Goal: Transaction & Acquisition: Purchase product/service

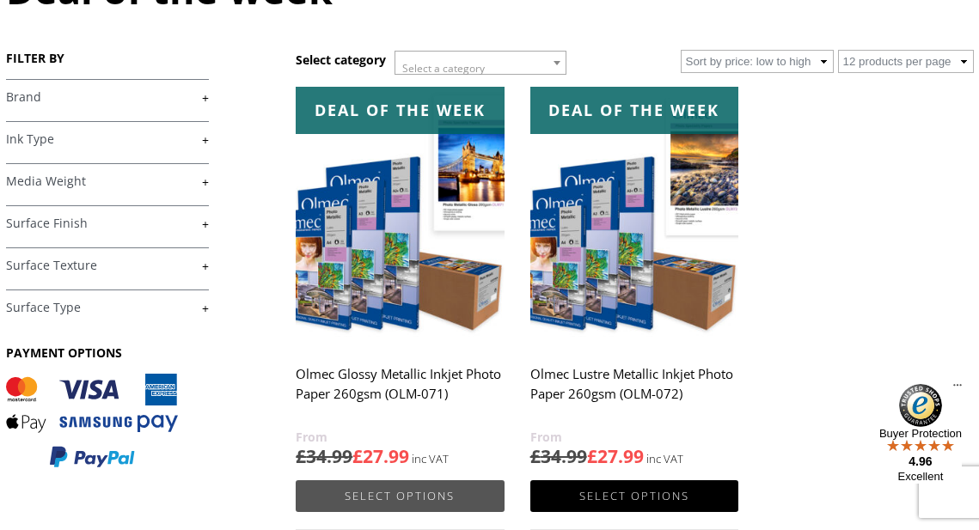
click at [388, 489] on link "Select options" at bounding box center [400, 496] width 208 height 32
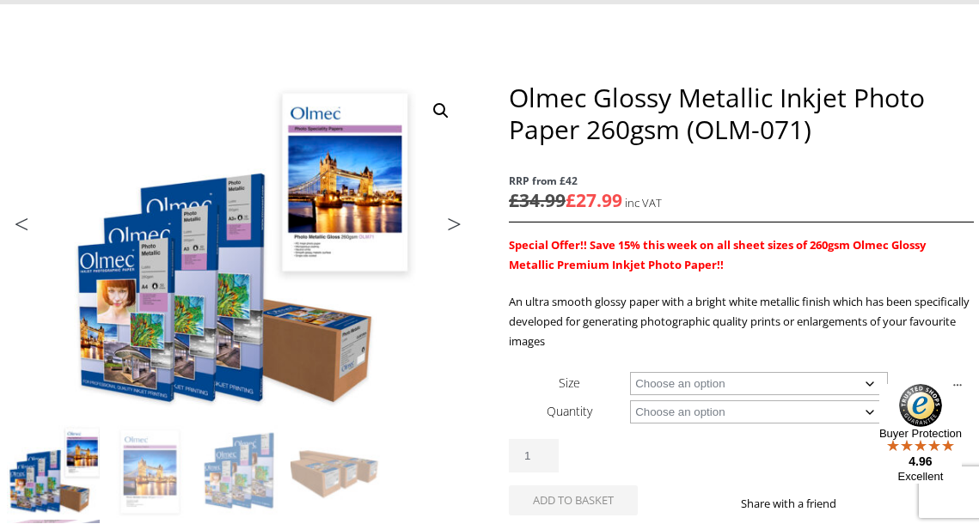
scroll to position [343, 0]
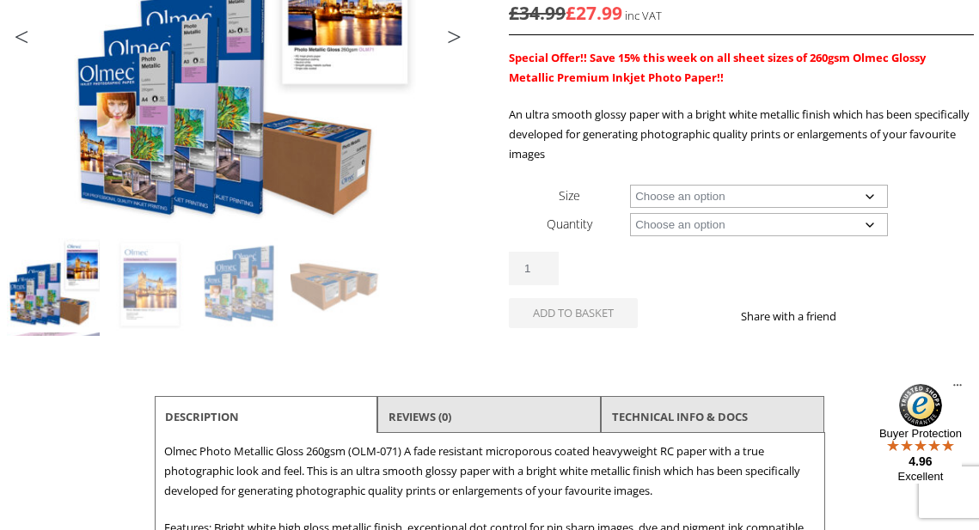
click at [874, 197] on select "Choose an option A4 Sheet A3 Sheet A3+ Sheet A2 Sheet 17" Wide Roll 24" Wide Ro…" at bounding box center [759, 196] width 258 height 23
select select "a4-sheet"
click at [871, 221] on select "Choose an option 50 Sheets" at bounding box center [759, 224] width 258 height 23
select select "50-sheets"
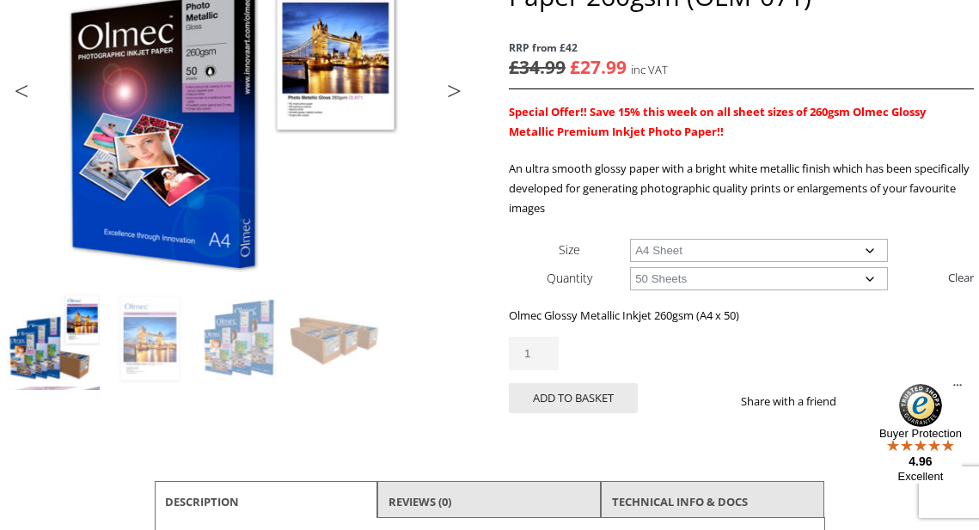
scroll to position [278, 0]
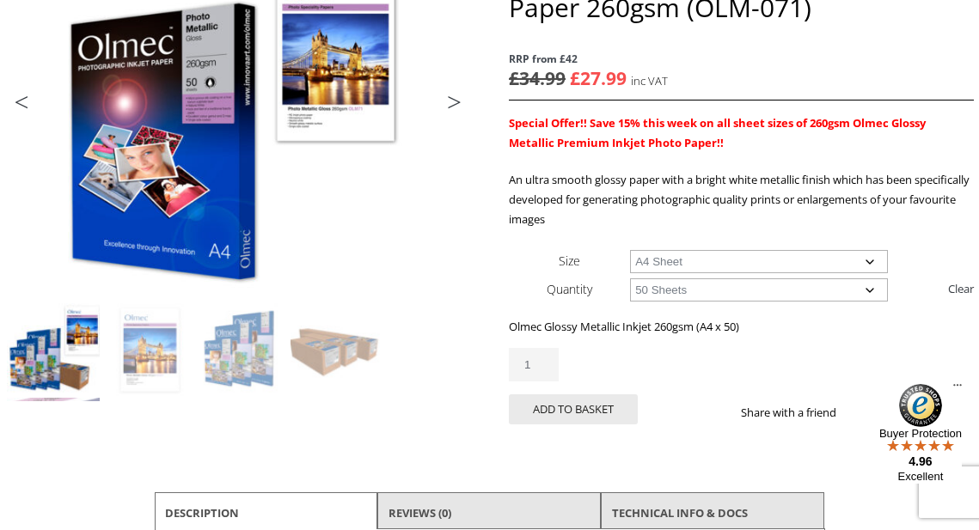
click at [871, 259] on select "Choose an option A4 Sheet A3 Sheet A3+ Sheet A2 Sheet" at bounding box center [759, 261] width 258 height 23
select select "a2-sheet"
